Goal: Task Accomplishment & Management: Complete application form

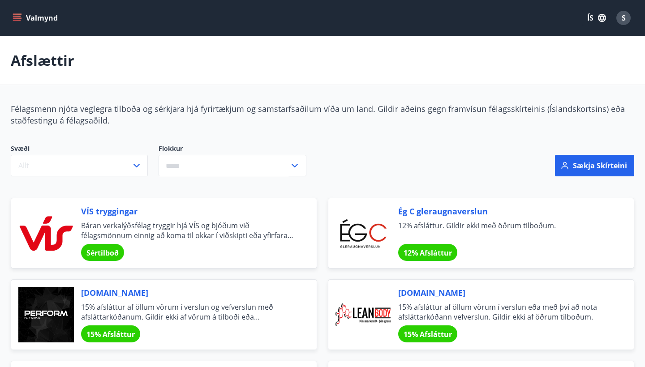
click at [15, 17] on icon "menu" at bounding box center [17, 17] width 9 height 9
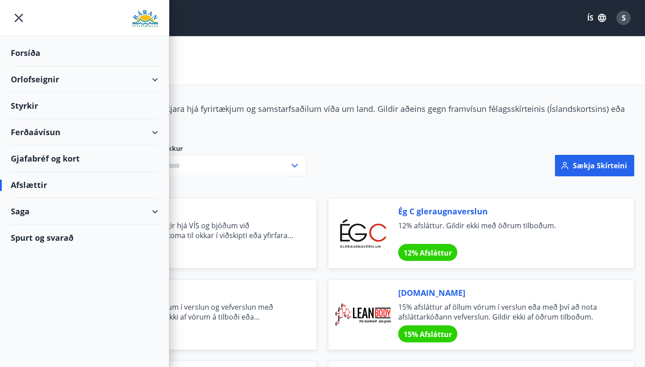
click at [87, 97] on div "Styrkir" at bounding box center [84, 106] width 147 height 26
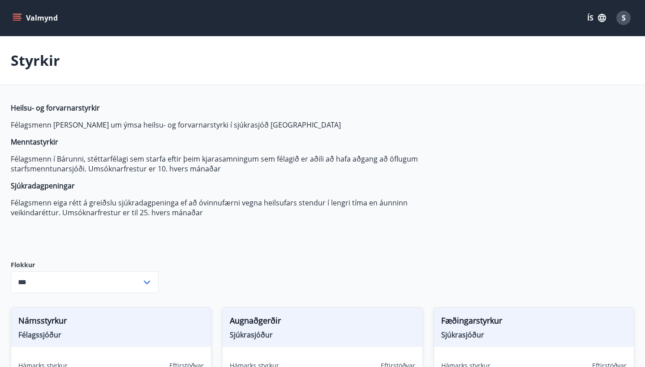
type input "***"
click at [629, 17] on div "S" at bounding box center [624, 18] width 14 height 14
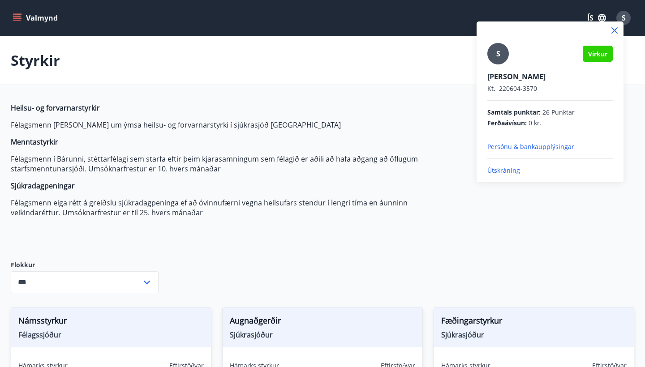
click at [444, 105] on div at bounding box center [322, 183] width 645 height 367
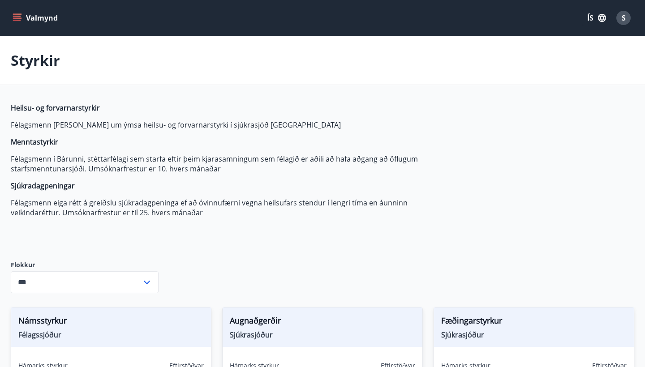
click at [13, 22] on icon "menu" at bounding box center [17, 17] width 9 height 9
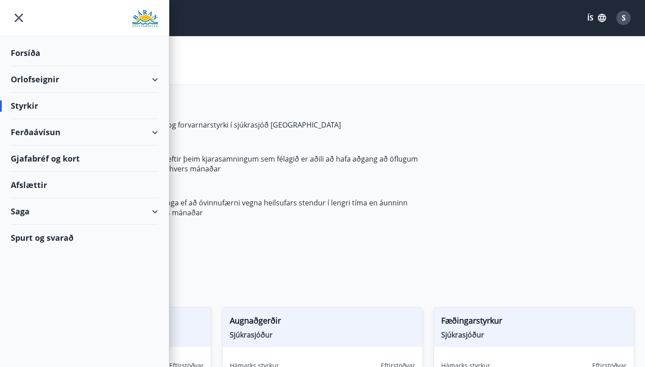
click at [321, 82] on div "Styrkir" at bounding box center [322, 60] width 645 height 49
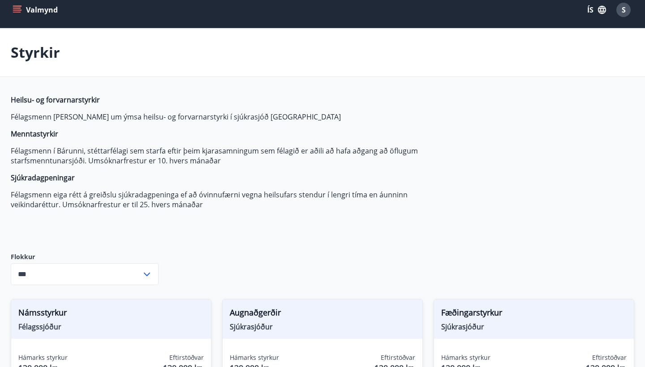
scroll to position [101, 0]
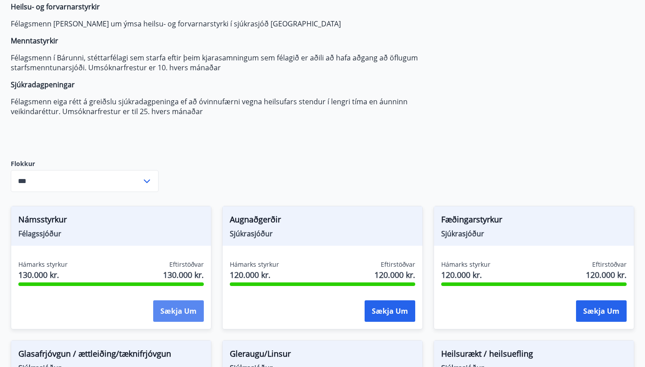
click at [175, 315] on button "Sækja um" at bounding box center [178, 312] width 51 height 22
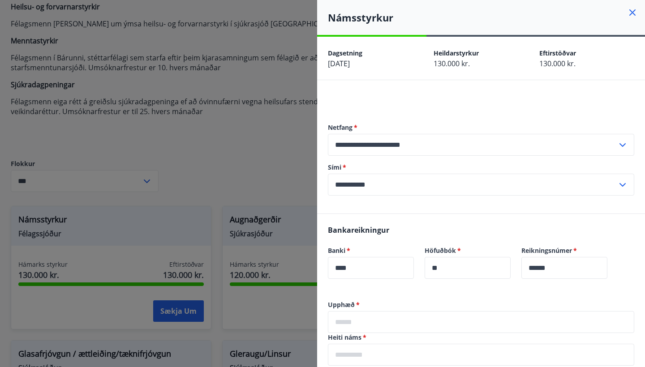
click at [629, 13] on icon at bounding box center [632, 12] width 11 height 11
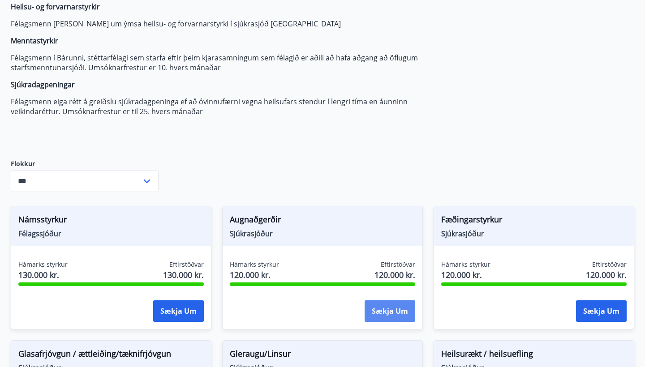
click at [391, 310] on button "Sækja um" at bounding box center [390, 312] width 51 height 22
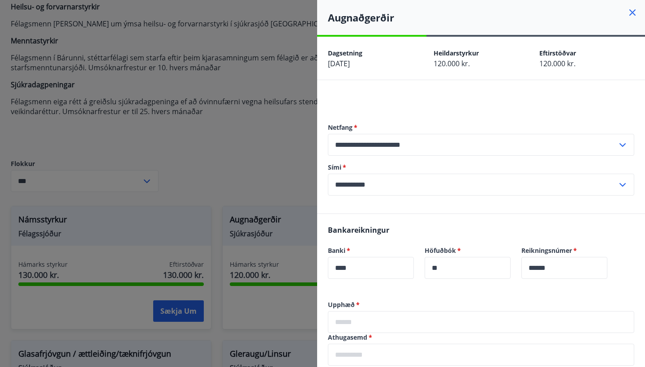
click at [636, 13] on icon at bounding box center [632, 12] width 11 height 11
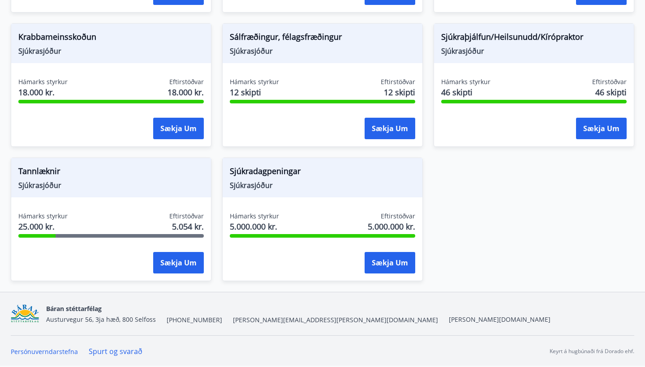
scroll to position [687, 0]
click at [186, 261] on button "Sækja um" at bounding box center [178, 263] width 51 height 22
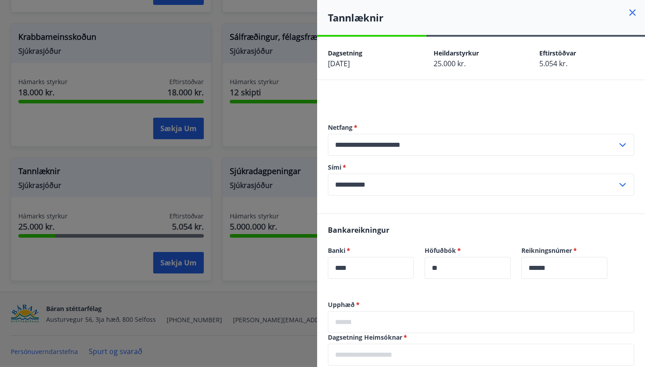
click at [175, 170] on div at bounding box center [322, 183] width 645 height 367
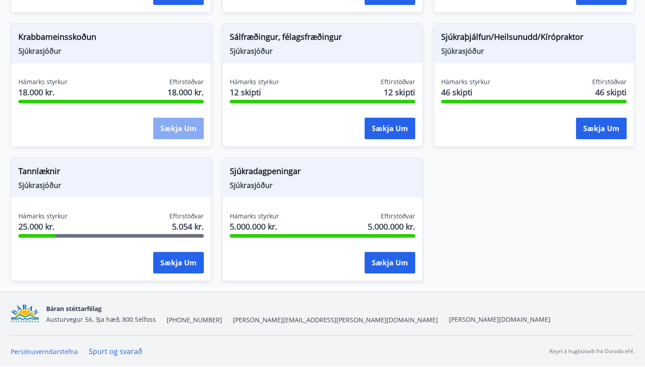
click at [172, 132] on button "Sækja um" at bounding box center [178, 129] width 51 height 22
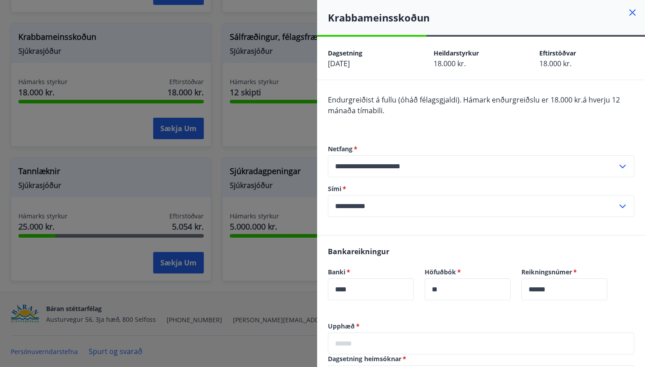
click at [177, 175] on div at bounding box center [322, 183] width 645 height 367
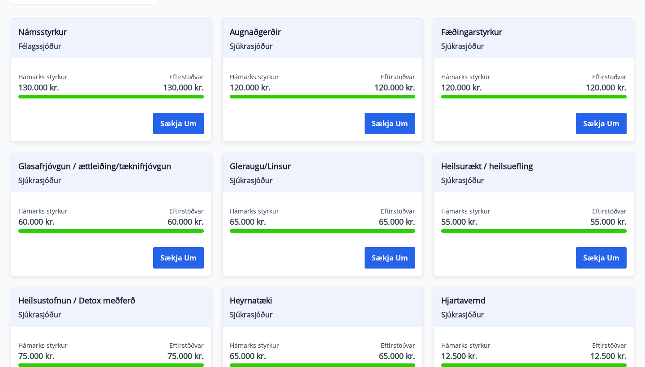
scroll to position [269, 0]
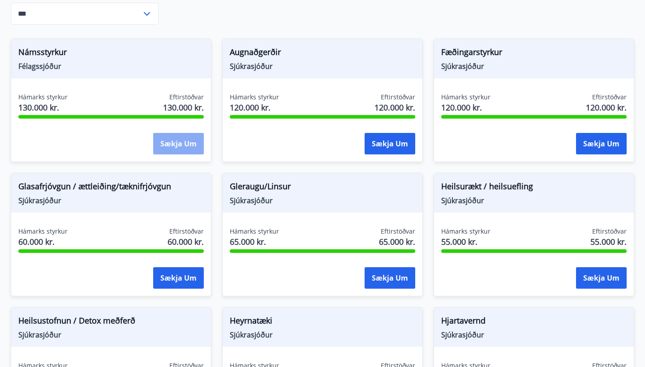
click at [176, 142] on button "Sækja um" at bounding box center [178, 144] width 51 height 22
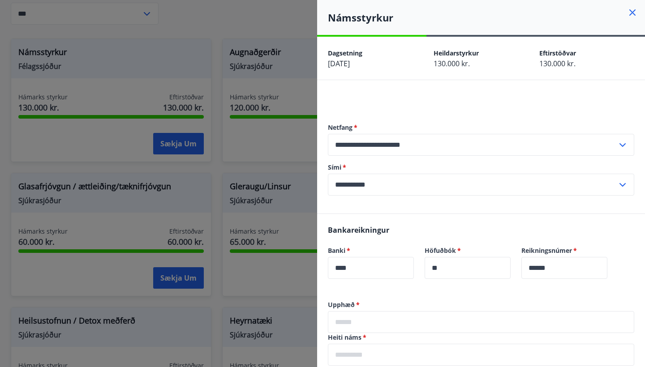
scroll to position [65, 0]
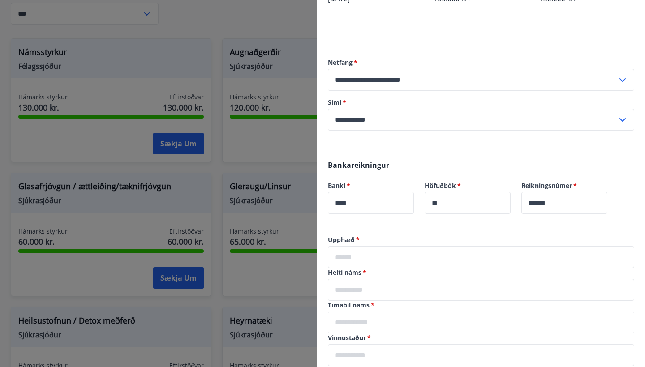
click at [350, 298] on input "text" at bounding box center [481, 290] width 306 height 22
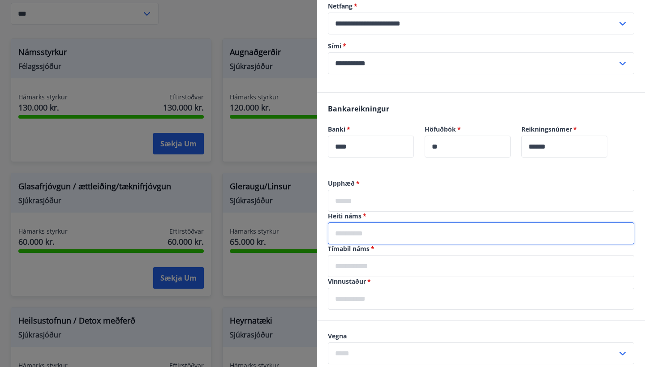
scroll to position [126, 0]
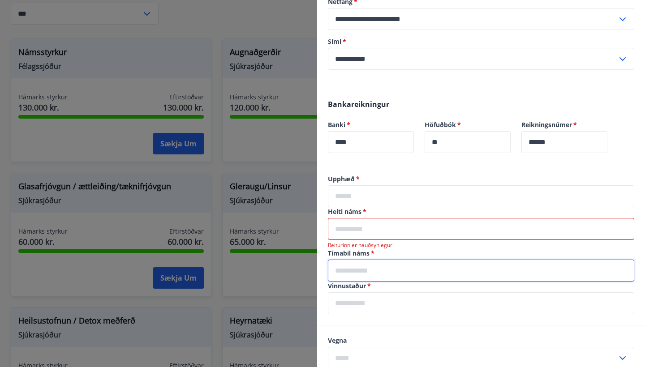
click at [354, 256] on div "Tímabil náms   * ​" at bounding box center [481, 265] width 306 height 33
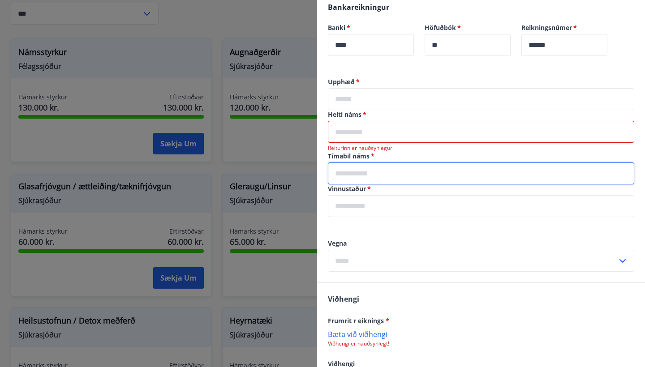
scroll to position [224, 0]
click at [356, 202] on div "Vinnustaður   * ​" at bounding box center [481, 200] width 306 height 33
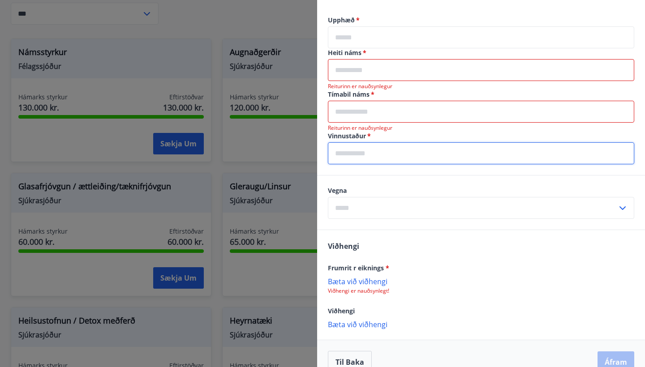
scroll to position [301, 0]
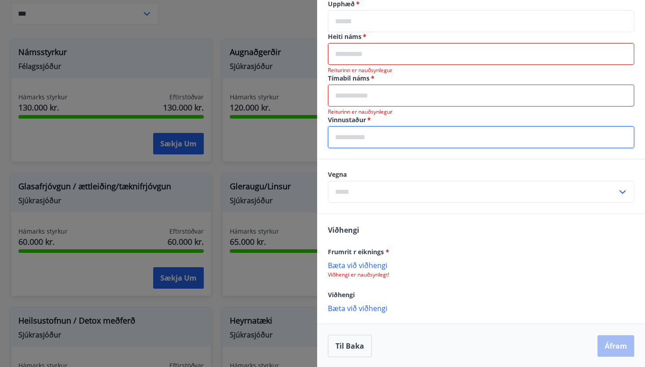
click at [345, 189] on div "Vegna ​" at bounding box center [481, 186] width 306 height 33
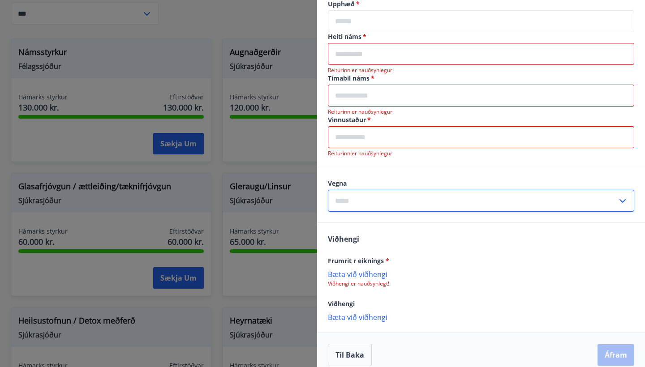
click at [352, 193] on input "text" at bounding box center [472, 201] width 289 height 22
